Goal: Navigation & Orientation: Find specific page/section

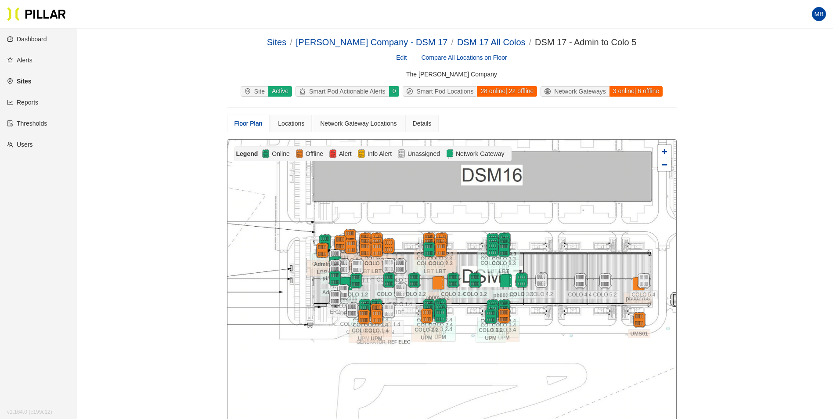
drag, startPoint x: 789, startPoint y: 281, endPoint x: 794, endPoint y: 278, distance: 6.3
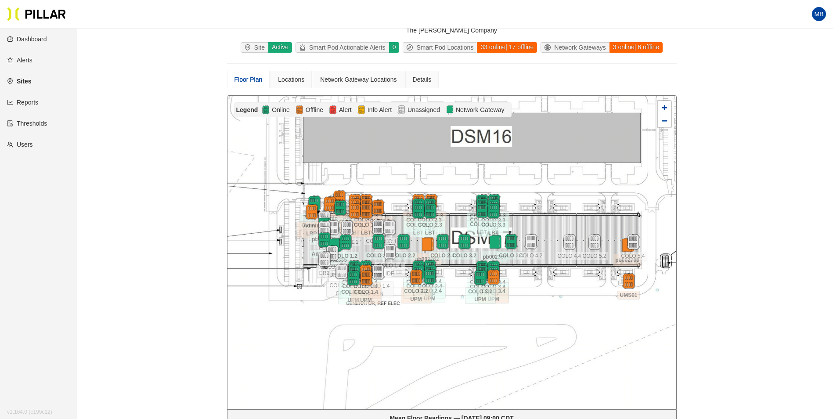
drag, startPoint x: 612, startPoint y: 205, endPoint x: 601, endPoint y: 210, distance: 11.8
click at [601, 210] on div at bounding box center [451, 252] width 449 height 313
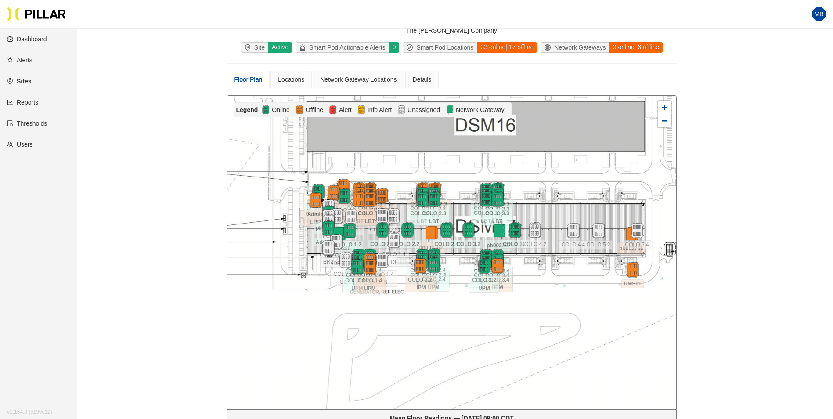
drag, startPoint x: 584, startPoint y: 317, endPoint x: 588, endPoint y: 306, distance: 12.1
click at [588, 306] on div at bounding box center [451, 252] width 449 height 313
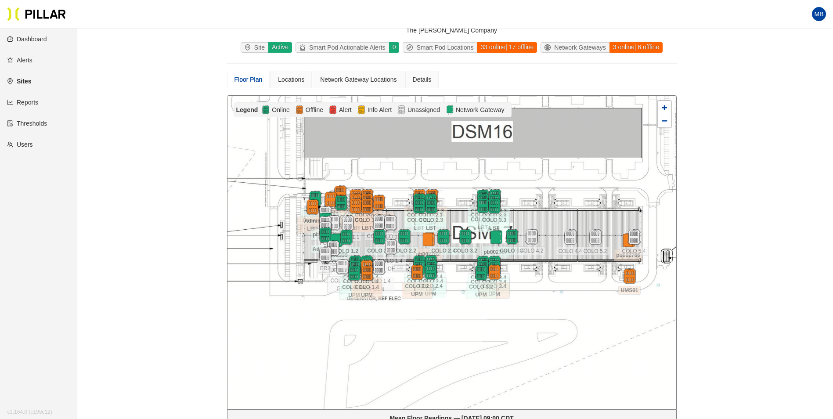
drag, startPoint x: 308, startPoint y: 293, endPoint x: 305, endPoint y: 300, distance: 8.1
click at [305, 300] on div at bounding box center [451, 252] width 449 height 313
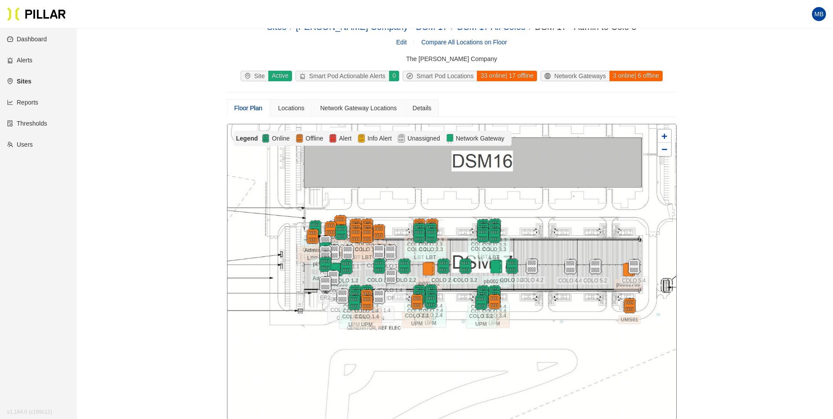
scroll to position [0, 0]
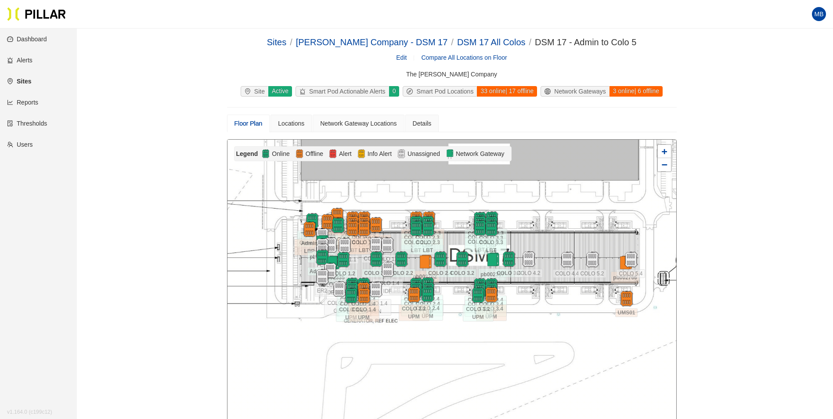
drag, startPoint x: 572, startPoint y: 235, endPoint x: 569, endPoint y: 213, distance: 22.6
click at [569, 213] on div at bounding box center [451, 296] width 449 height 313
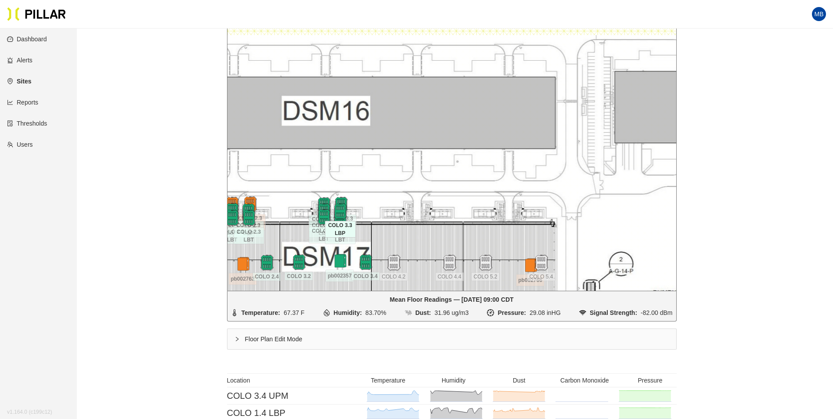
scroll to position [176, 0]
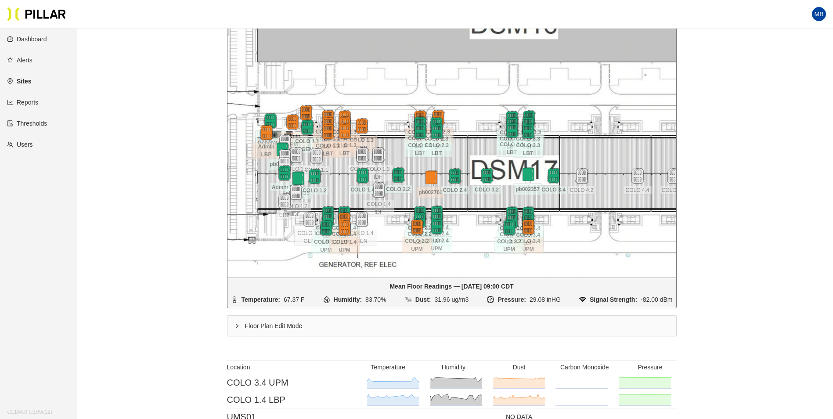
drag, startPoint x: 417, startPoint y: 212, endPoint x: 605, endPoint y: 138, distance: 201.7
click at [605, 138] on div at bounding box center [451, 120] width 449 height 313
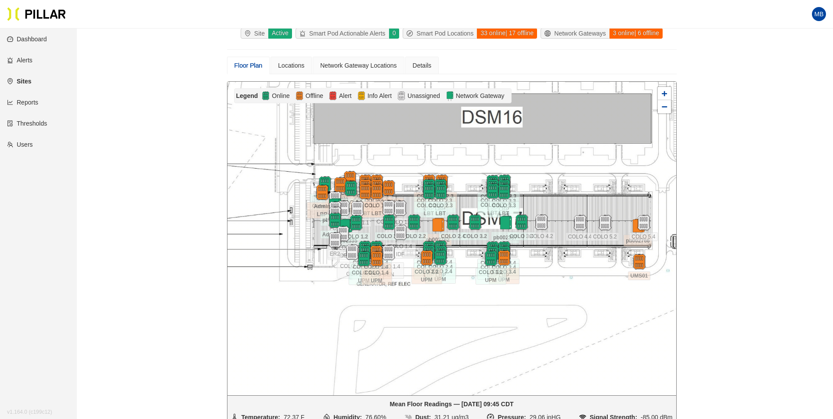
scroll to position [72, 0]
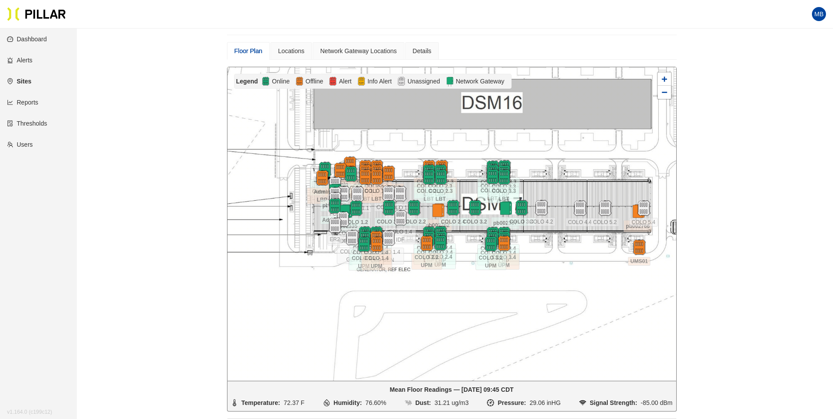
drag, startPoint x: 211, startPoint y: 130, endPoint x: 742, endPoint y: 265, distance: 547.8
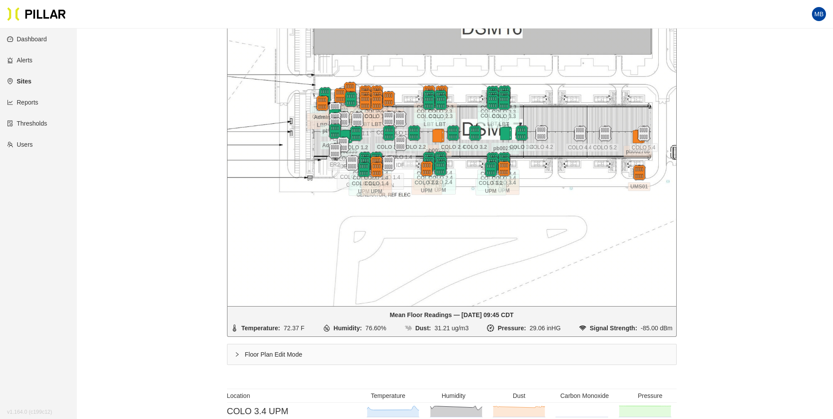
scroll to position [132, 0]
